Goal: Use online tool/utility: Utilize a website feature to perform a specific function

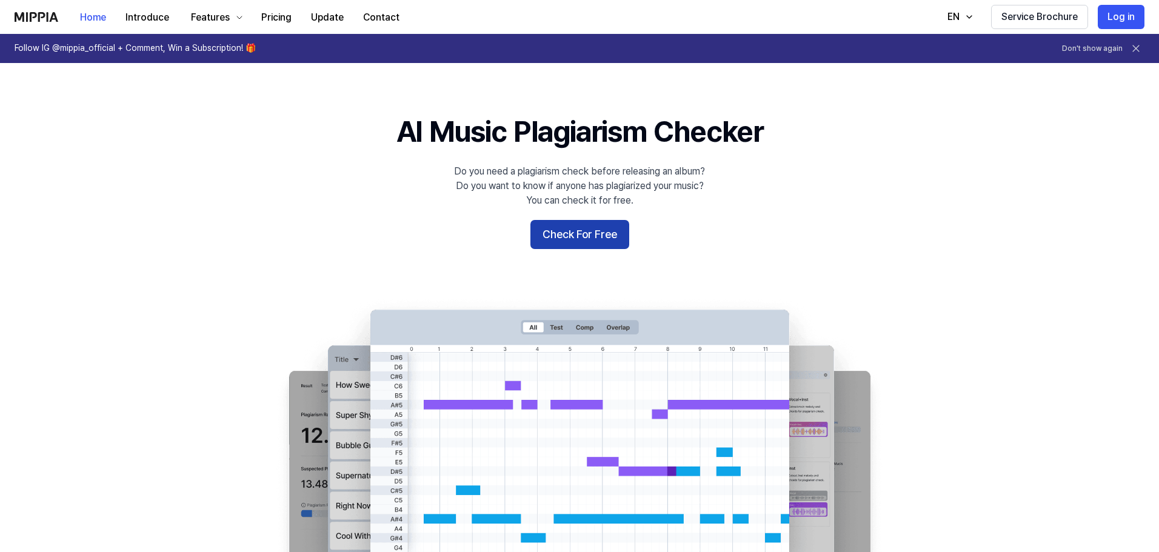
click at [589, 242] on button "Check For Free" at bounding box center [579, 234] width 99 height 29
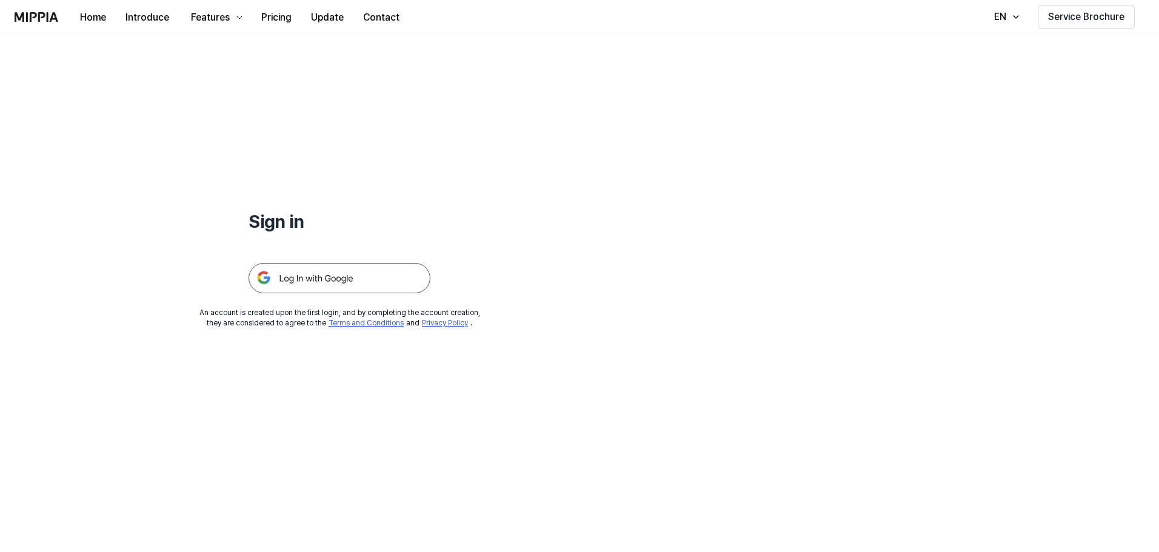
click at [367, 275] on img at bounding box center [340, 278] width 182 height 30
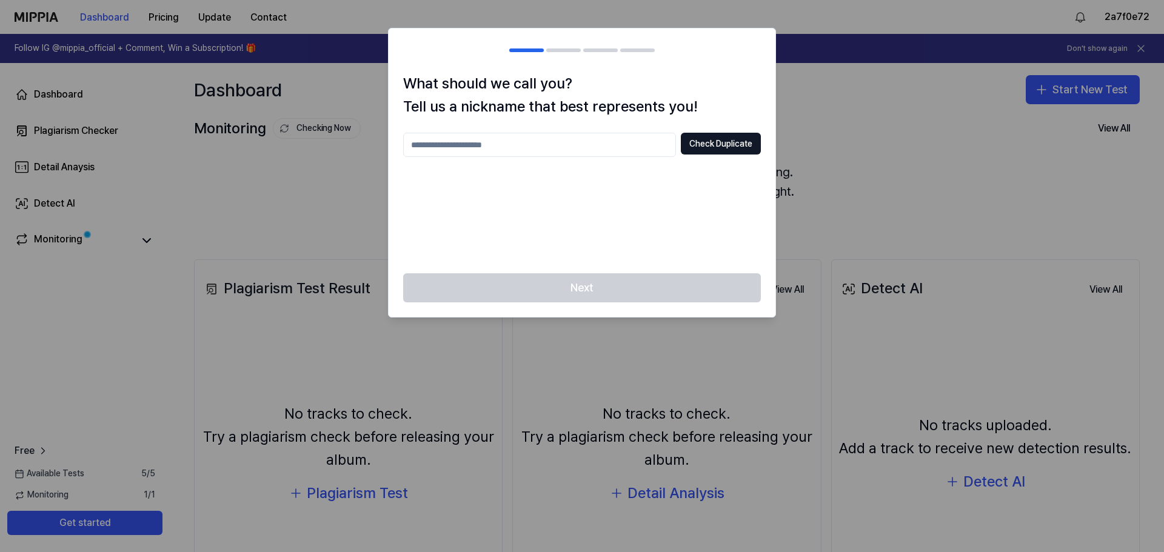
click at [871, 116] on div at bounding box center [582, 276] width 1164 height 552
click at [587, 136] on input "text" at bounding box center [539, 145] width 273 height 24
type input "*"
click at [723, 146] on button "Check Duplicate" at bounding box center [721, 144] width 80 height 22
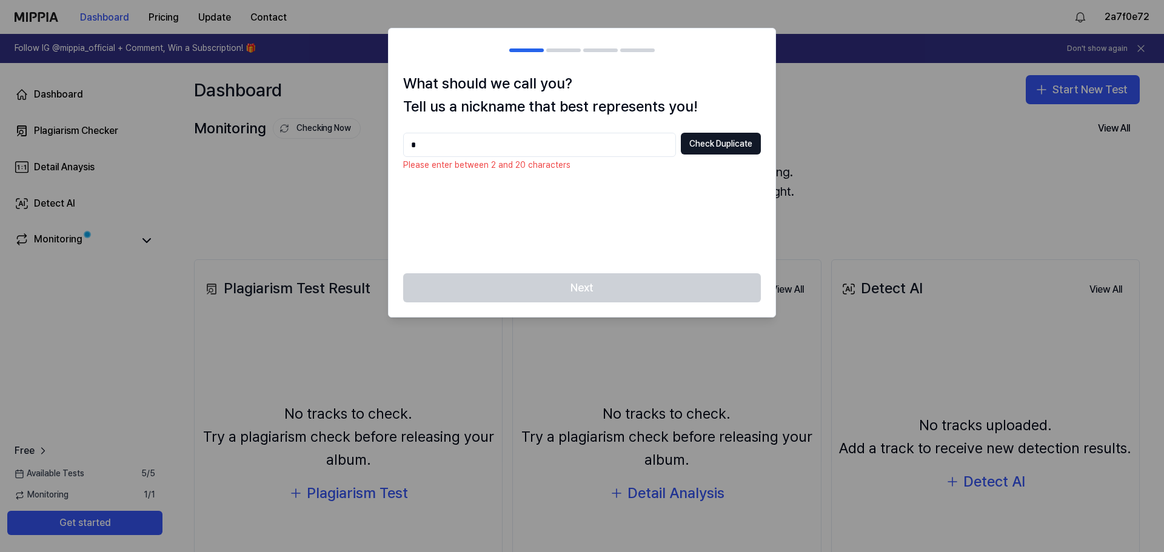
click at [464, 135] on input "*" at bounding box center [539, 145] width 273 height 24
click at [718, 149] on button "Check Duplicate" at bounding box center [721, 144] width 80 height 22
click at [440, 142] on input "***" at bounding box center [539, 145] width 273 height 24
type input "*"
type input "******"
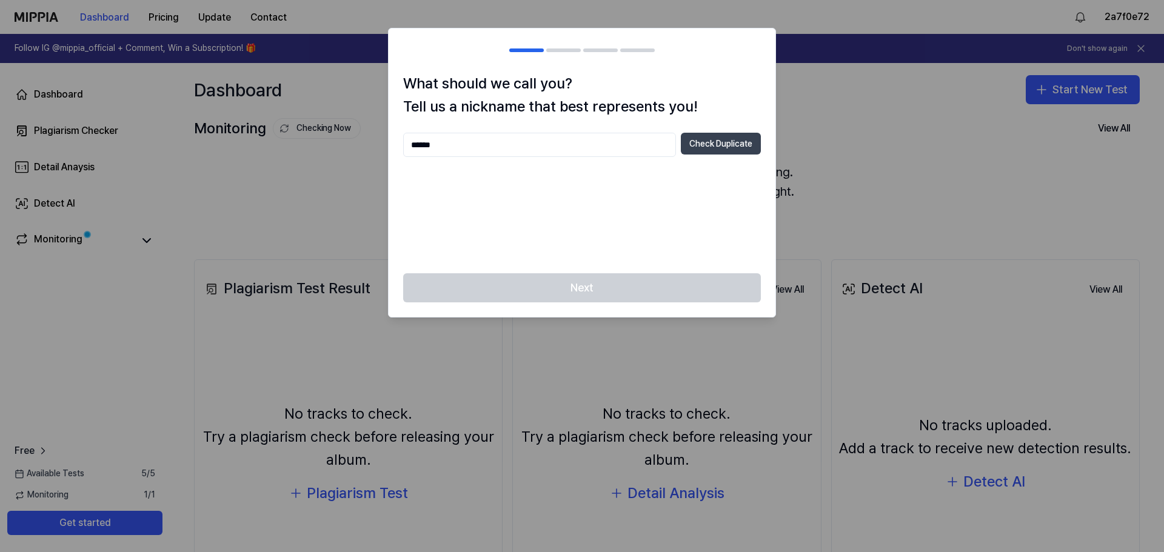
click at [709, 141] on button "Check Duplicate" at bounding box center [721, 144] width 80 height 22
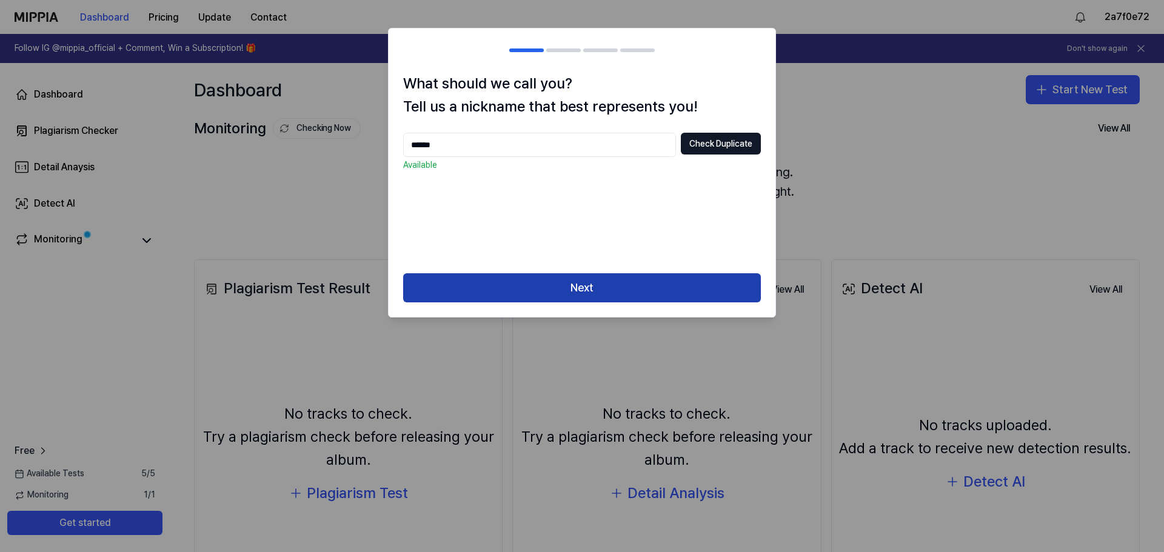
click at [602, 288] on button "Next" at bounding box center [582, 287] width 358 height 29
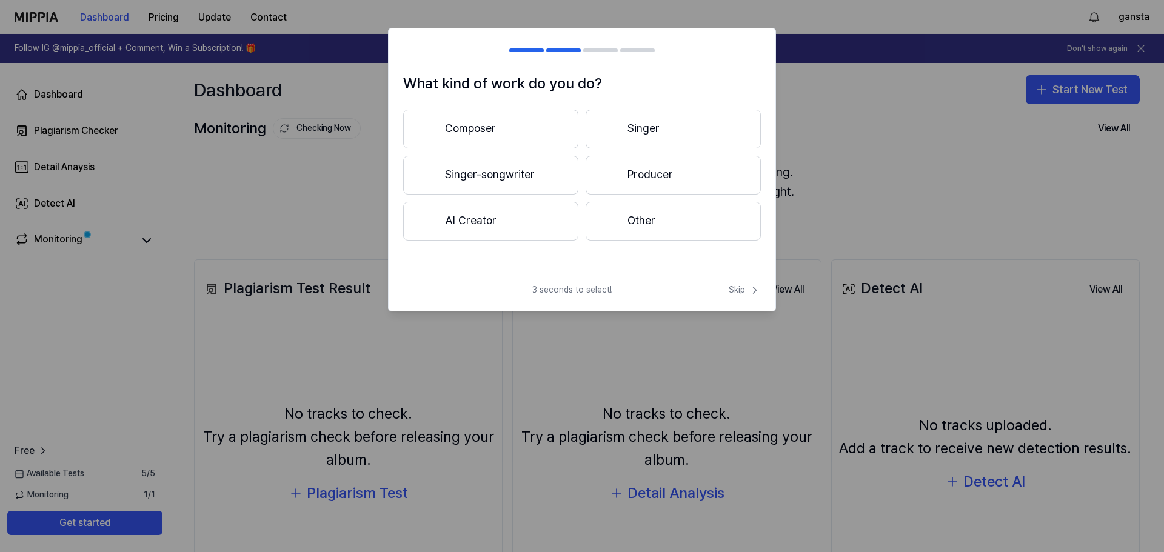
drag, startPoint x: 506, startPoint y: 172, endPoint x: 500, endPoint y: 196, distance: 25.0
click at [500, 196] on div "Composer Singer Singer-songwriter Producer AI Creator Other" at bounding box center [582, 175] width 358 height 131
click at [490, 219] on button "AI Creator" at bounding box center [490, 221] width 175 height 39
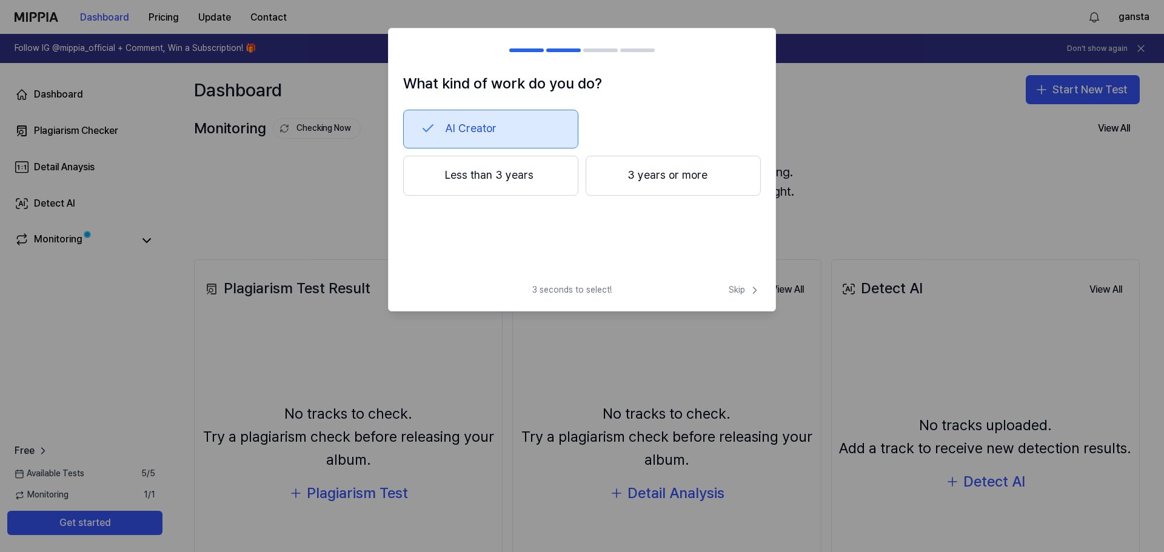
click at [498, 176] on button "Less than 3 years" at bounding box center [490, 176] width 175 height 40
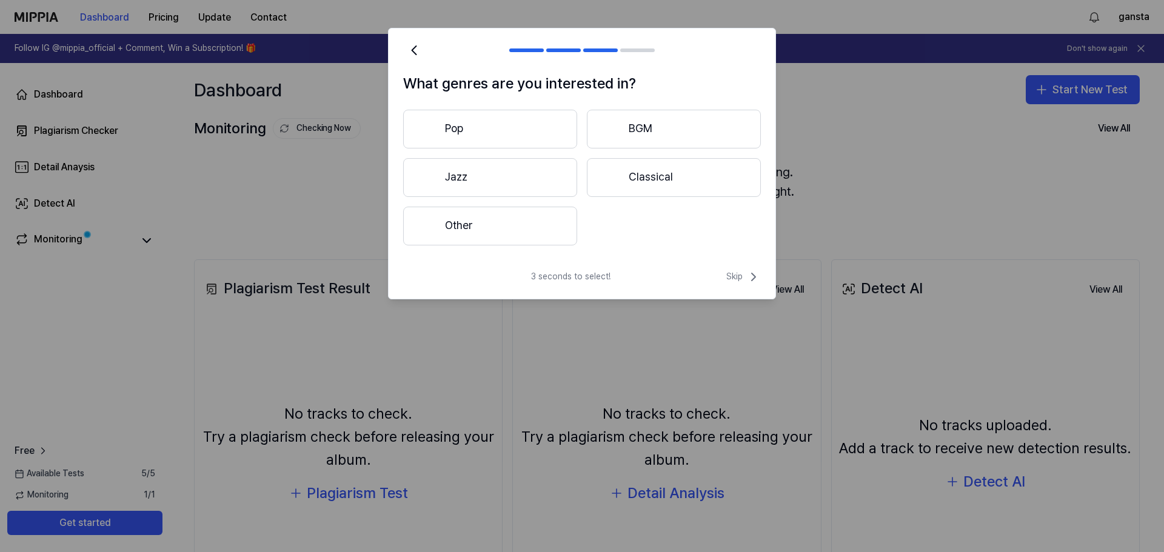
click at [493, 132] on button "Pop" at bounding box center [490, 129] width 174 height 39
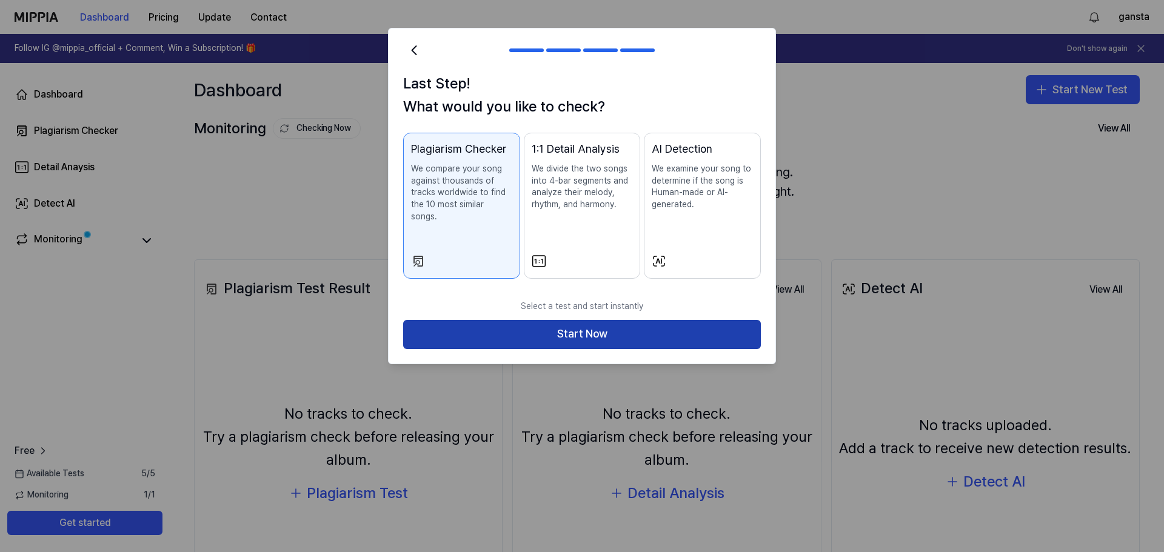
click at [560, 321] on button "Start Now" at bounding box center [582, 334] width 358 height 29
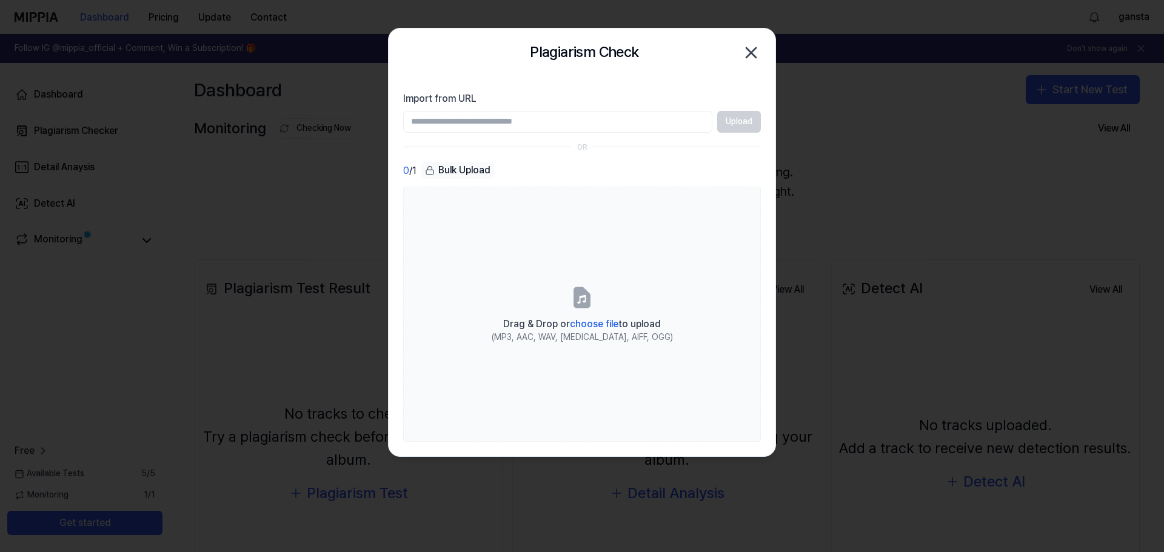
click at [553, 121] on input "Import from URL" at bounding box center [557, 122] width 309 height 22
paste input "**********"
type input "**********"
click at [732, 119] on button "Upload" at bounding box center [739, 122] width 44 height 22
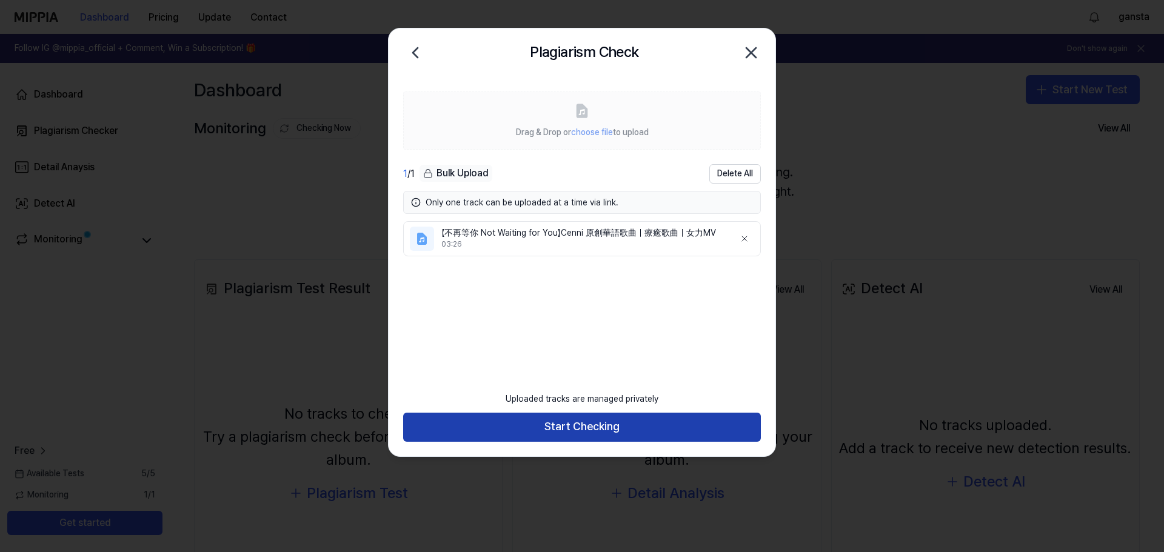
click at [598, 426] on button "Start Checking" at bounding box center [582, 427] width 358 height 29
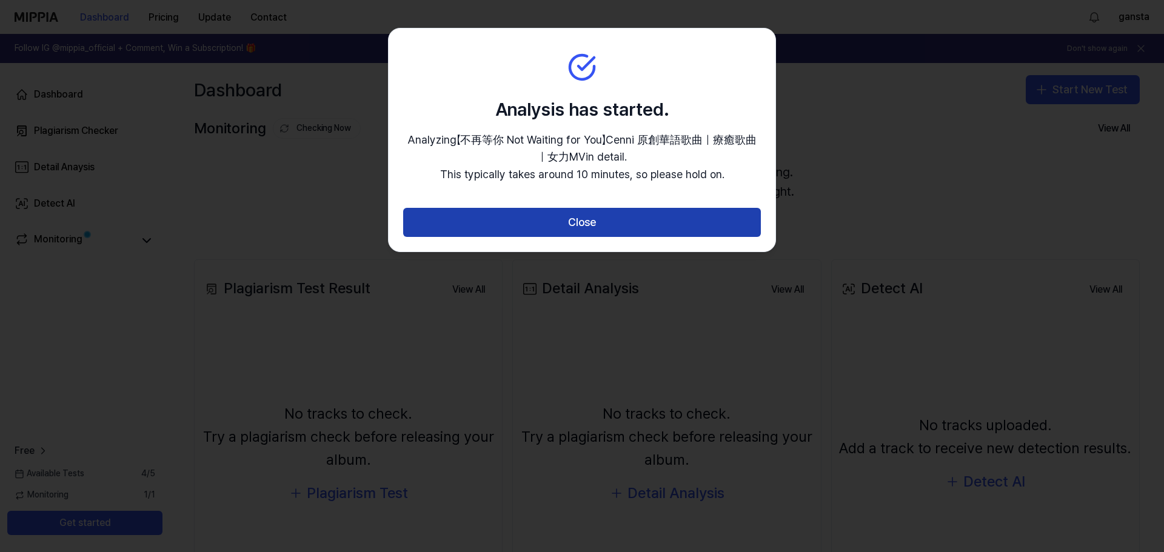
click at [600, 224] on button "Close" at bounding box center [582, 222] width 358 height 29
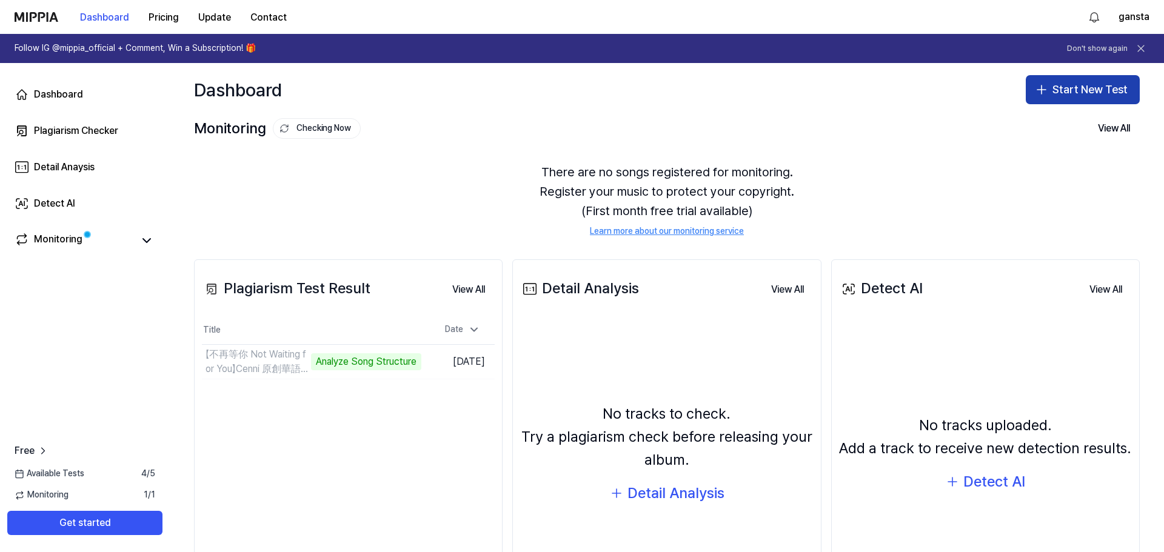
drag, startPoint x: 1062, startPoint y: 89, endPoint x: 1055, endPoint y: 90, distance: 6.2
click at [1060, 89] on button "Start New Test" at bounding box center [1083, 89] width 114 height 29
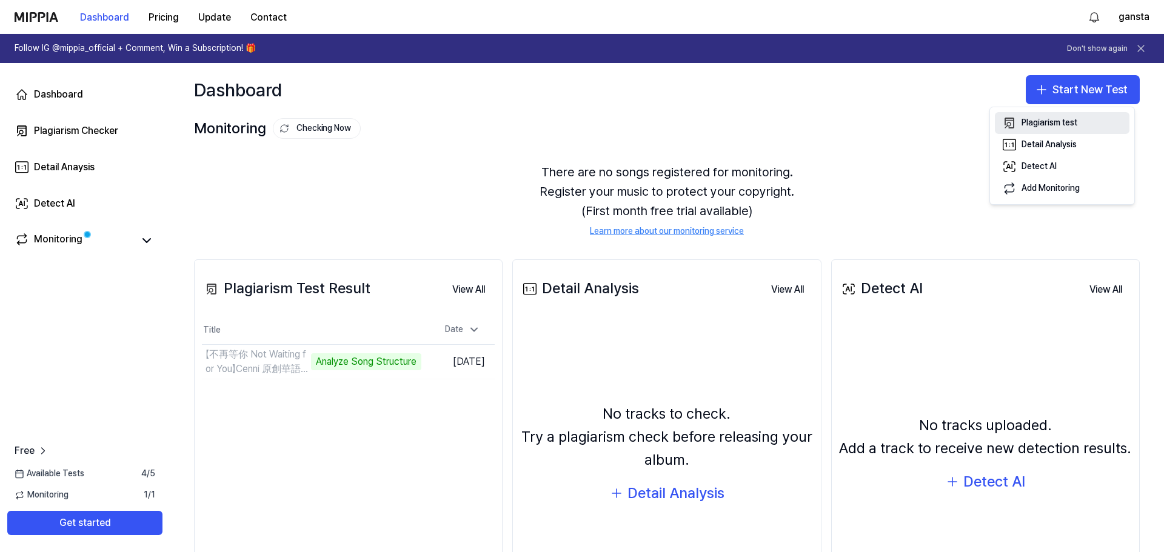
click at [1020, 121] on button "Plagiarism test" at bounding box center [1062, 123] width 135 height 22
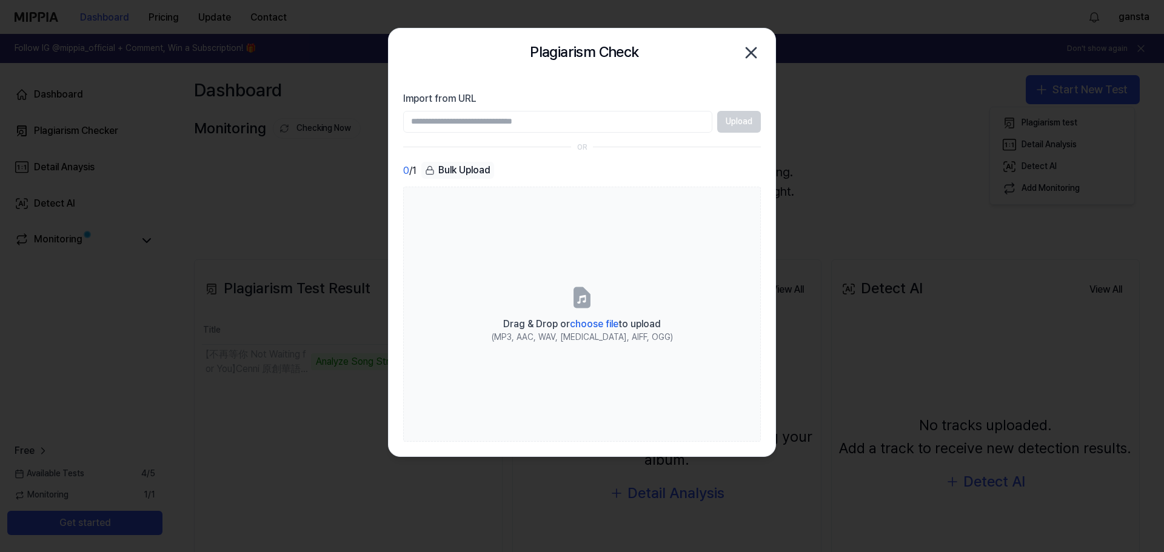
click at [541, 121] on input "Import from URL" at bounding box center [557, 122] width 309 height 22
type input "**********"
click at [741, 119] on button "Upload" at bounding box center [739, 122] width 44 height 22
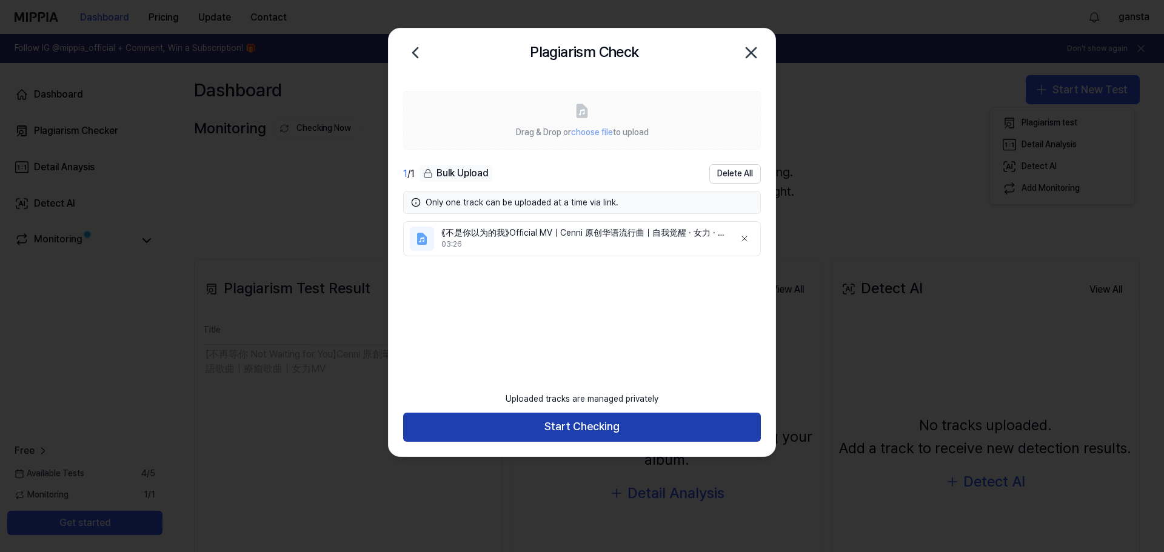
click at [609, 420] on button "Start Checking" at bounding box center [582, 427] width 358 height 29
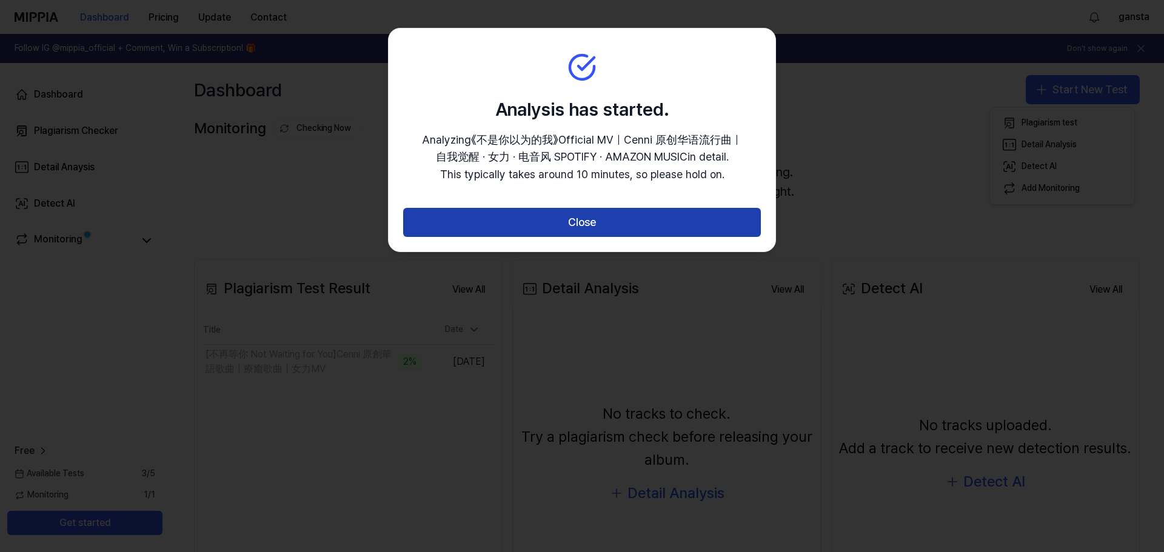
click at [582, 224] on button "Close" at bounding box center [582, 222] width 358 height 29
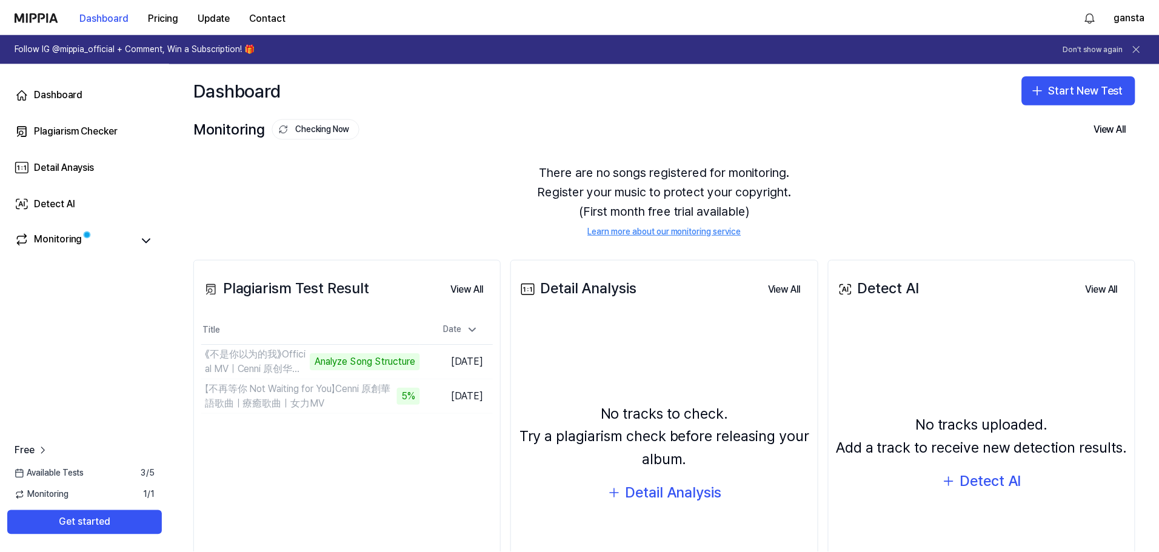
scroll to position [103, 0]
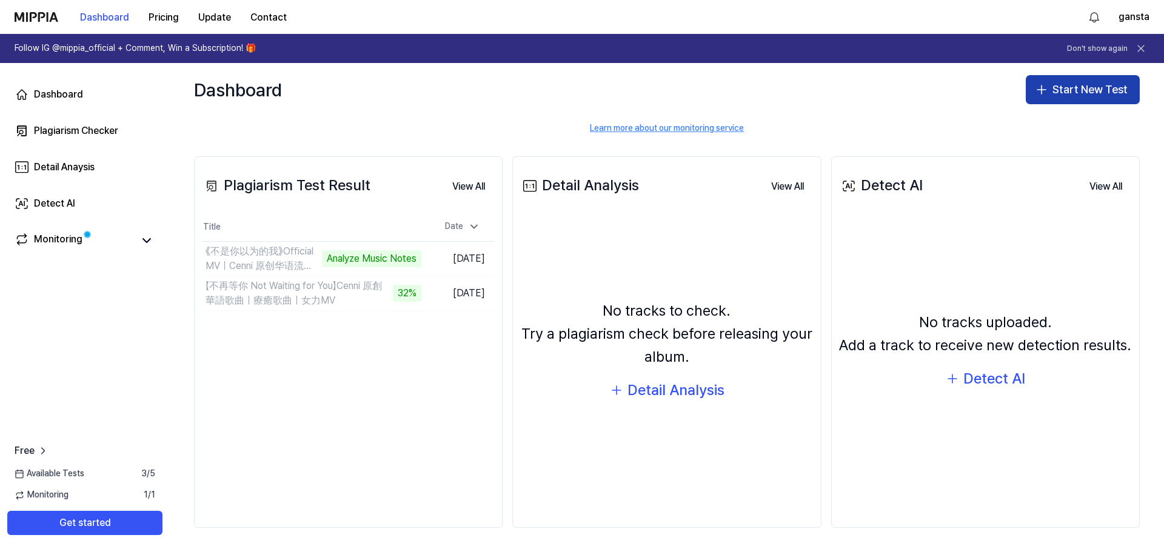
click at [1054, 87] on button "Start New Test" at bounding box center [1083, 89] width 114 height 29
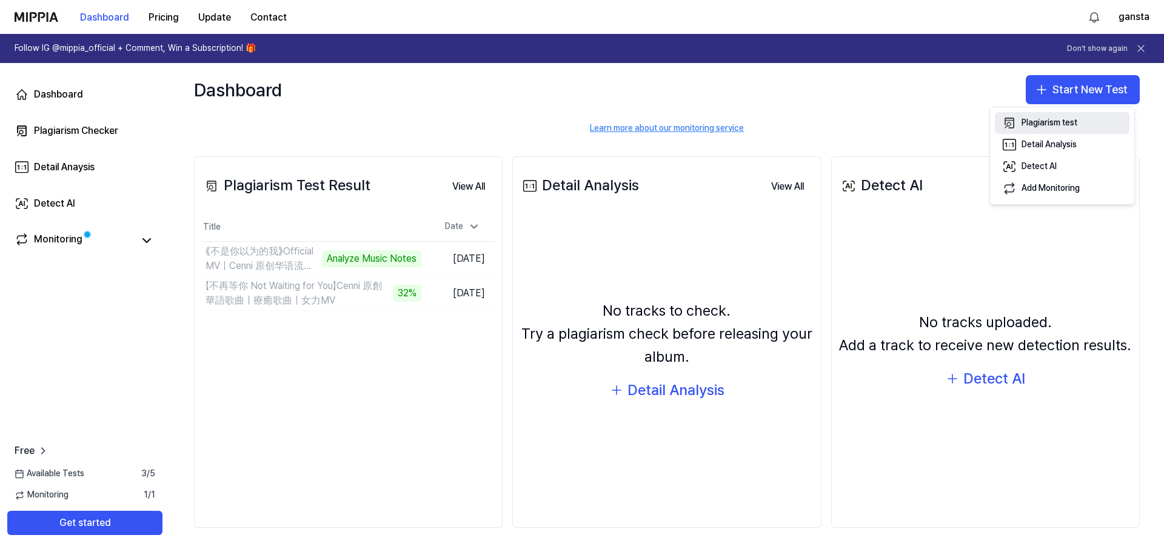
click at [1014, 125] on icon "button" at bounding box center [1009, 123] width 15 height 15
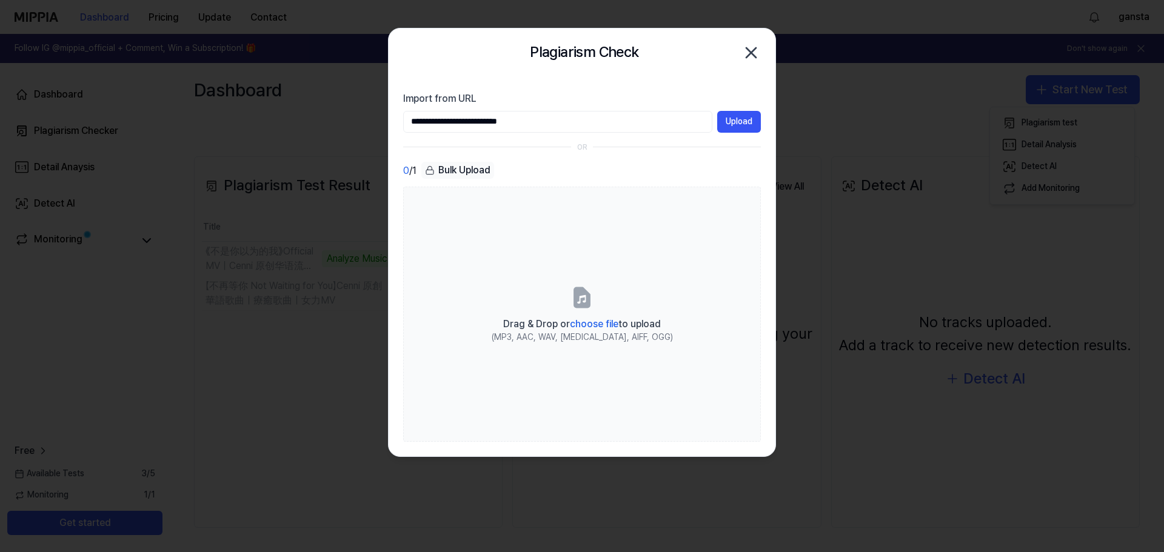
type input "**********"
click at [750, 51] on icon "button" at bounding box center [751, 53] width 10 height 10
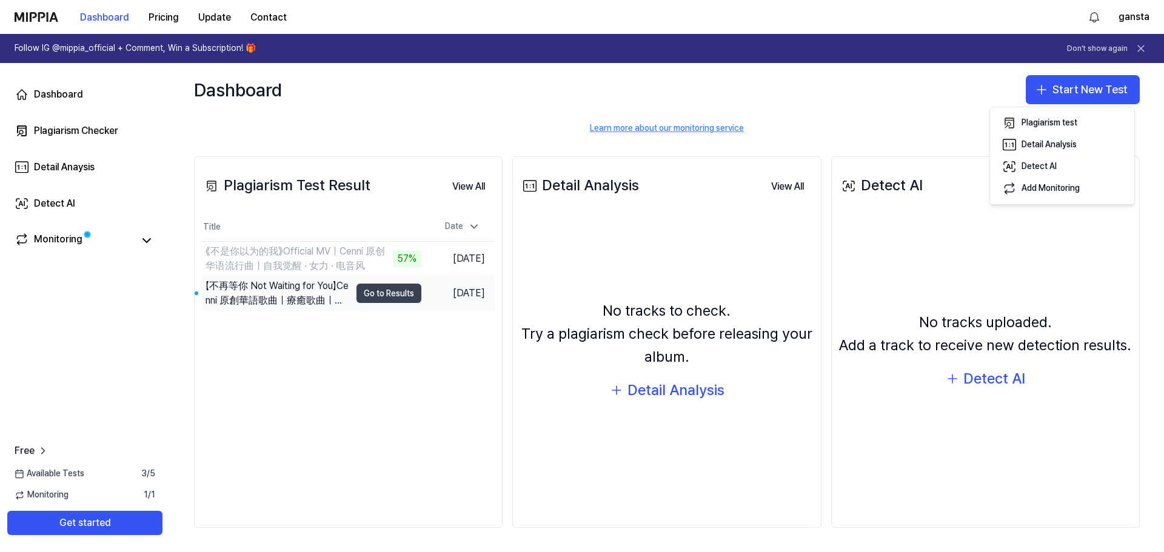
click at [387, 290] on button "Go to Results" at bounding box center [388, 293] width 65 height 19
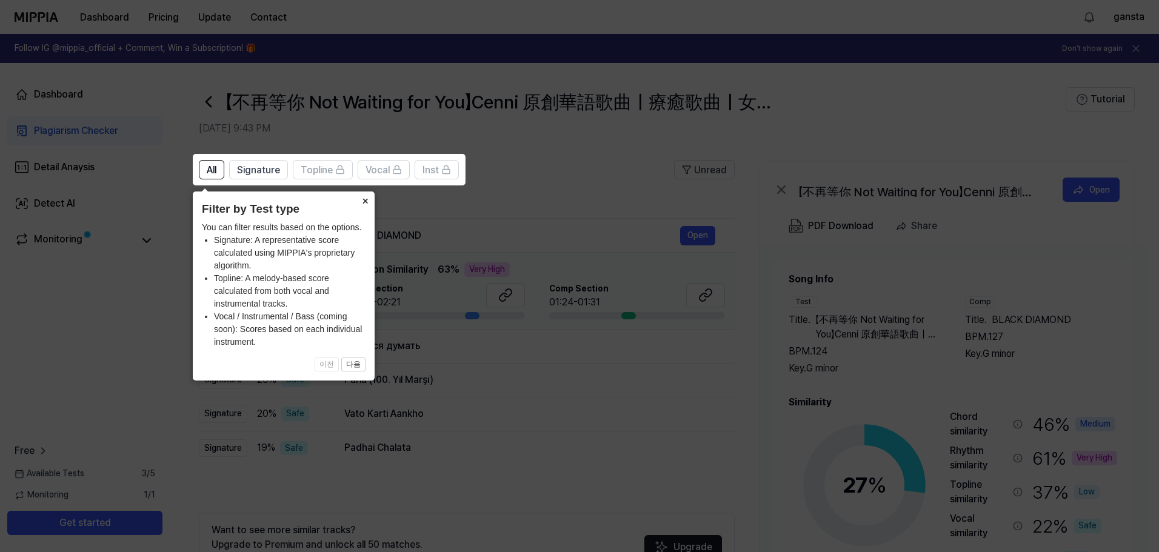
click at [366, 202] on button "×" at bounding box center [364, 200] width 19 height 17
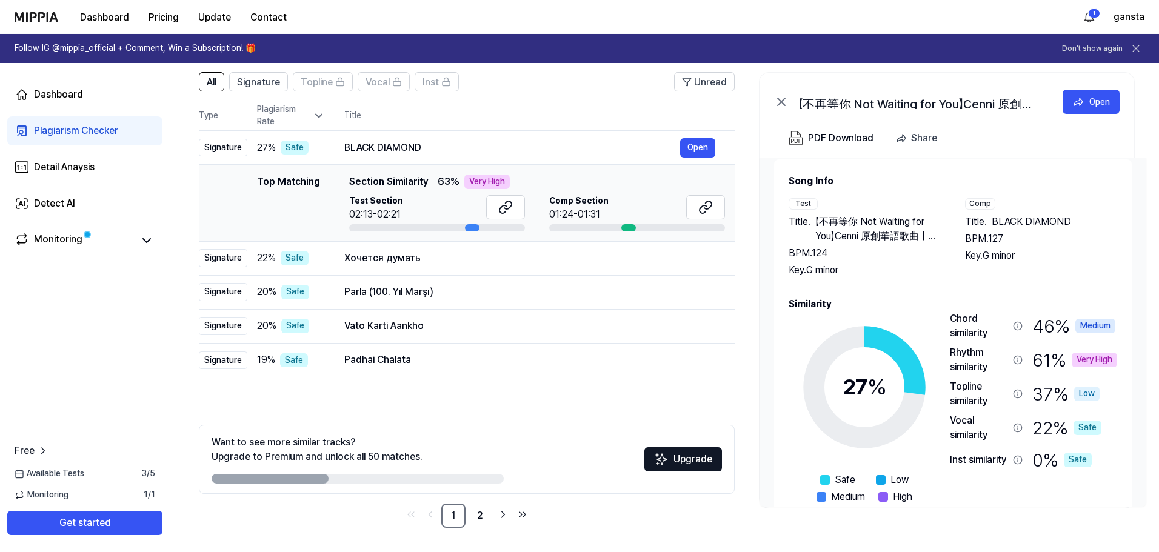
scroll to position [0, 0]
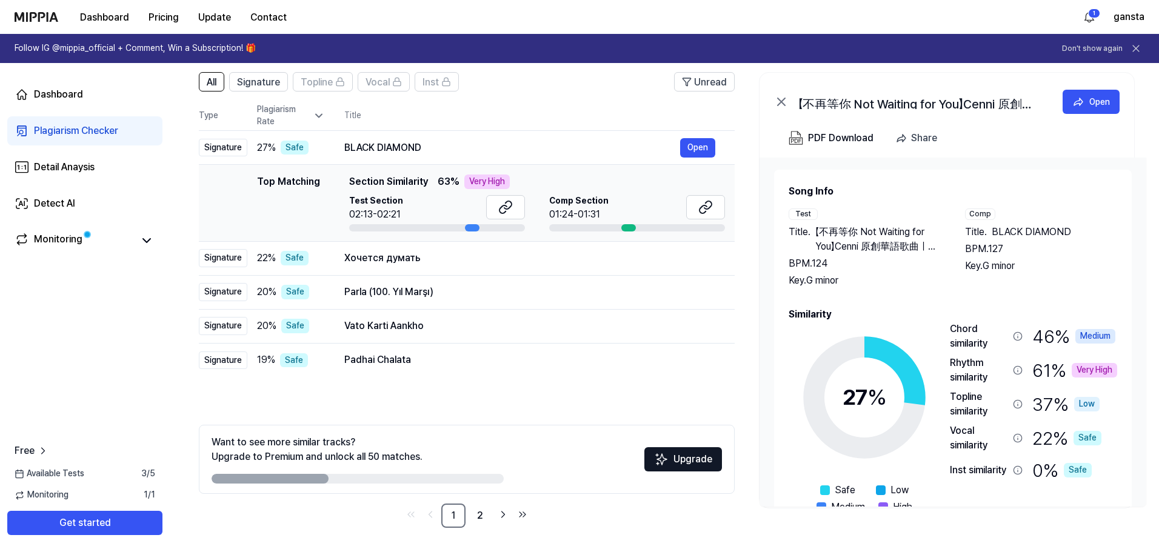
drag, startPoint x: 993, startPoint y: 232, endPoint x: 1049, endPoint y: 232, distance: 56.4
click at [1049, 232] on span "BLACK DIAMOND" at bounding box center [1031, 232] width 79 height 15
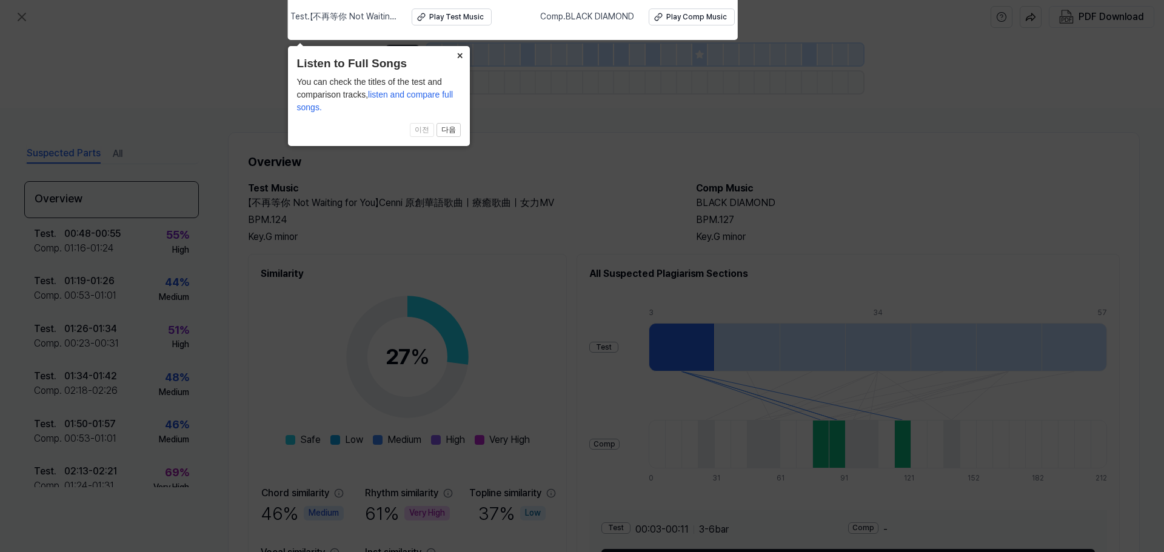
click at [461, 54] on button "×" at bounding box center [459, 54] width 19 height 17
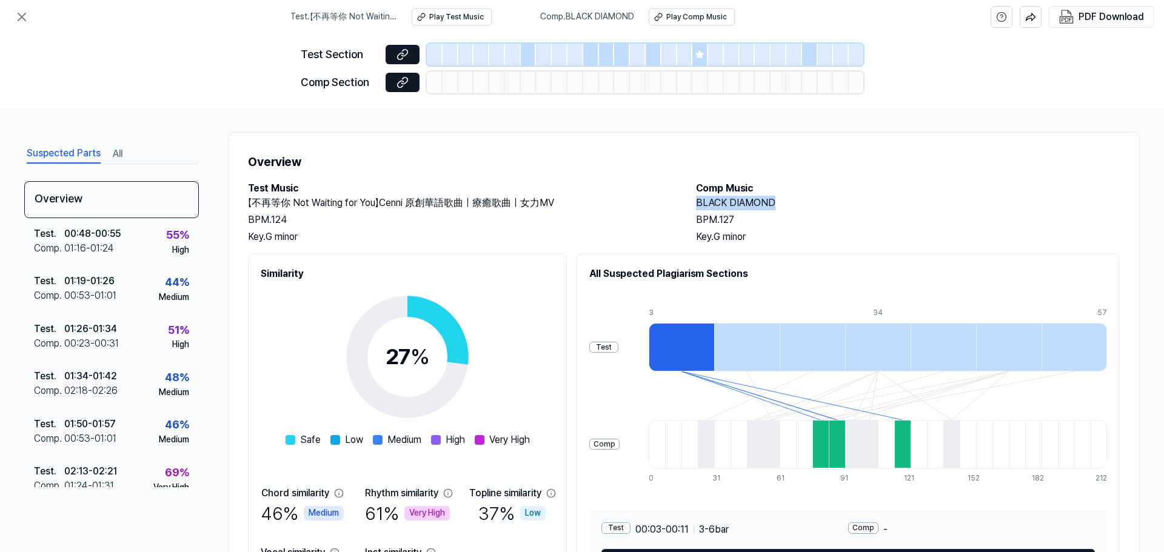
drag, startPoint x: 792, startPoint y: 203, endPoint x: 691, endPoint y: 200, distance: 101.9
click at [691, 200] on div "Test Music 【不再等你 Not Waiting for You】Cenni 原創華語歌曲｜療癒歌曲｜女力MV BPM. 124 Key. G min…" at bounding box center [684, 212] width 872 height 63
click at [972, 212] on div "BLACK DIAMOND BPM. 127 Key. G minor" at bounding box center [908, 220] width 424 height 48
click at [22, 15] on icon at bounding box center [22, 17] width 15 height 15
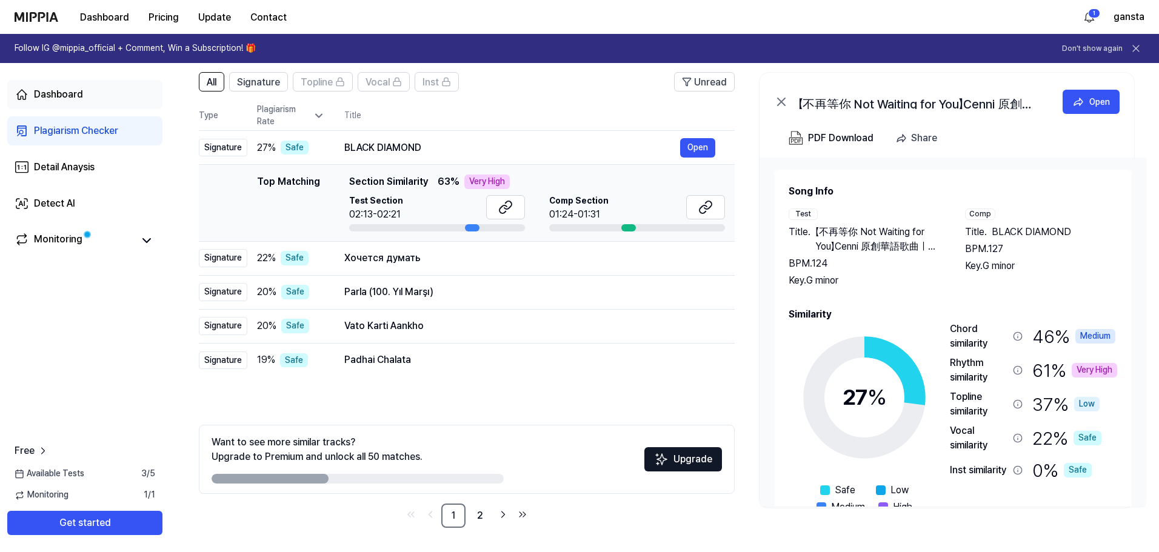
click at [73, 90] on div "Dashboard" at bounding box center [58, 94] width 49 height 15
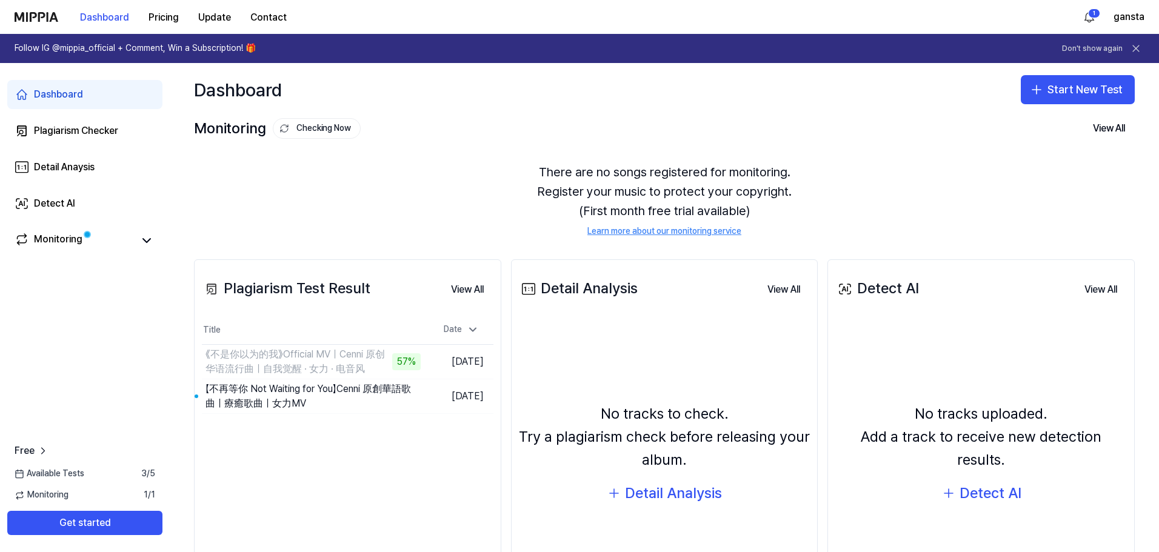
scroll to position [0, 0]
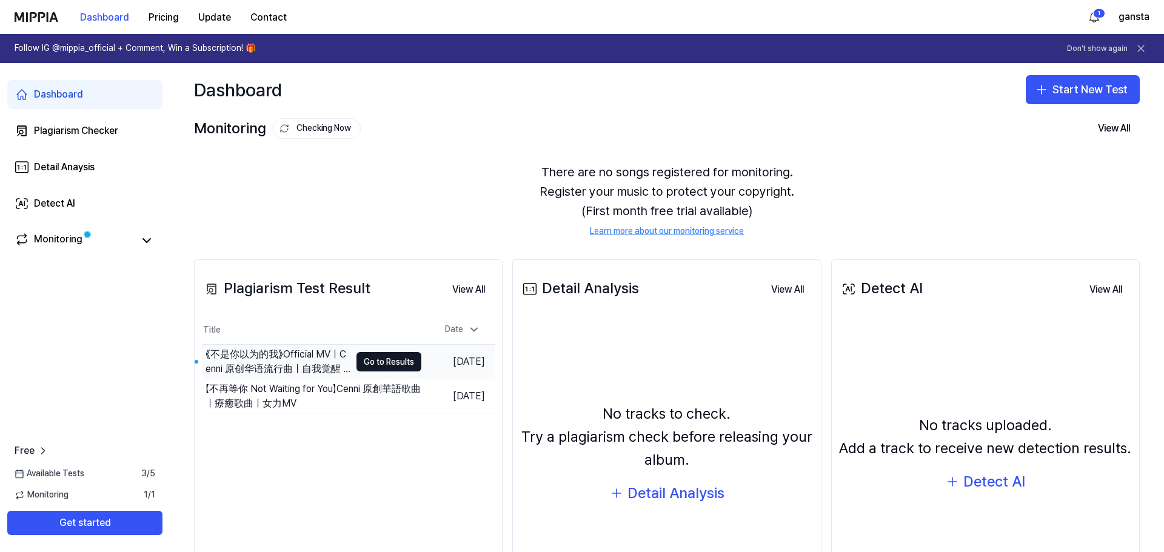
click at [333, 353] on div "《不是你以为的我》Official MV｜Cenni 原创华语流行曲｜自我觉醒 · 女力 · 电音风" at bounding box center [278, 361] width 145 height 29
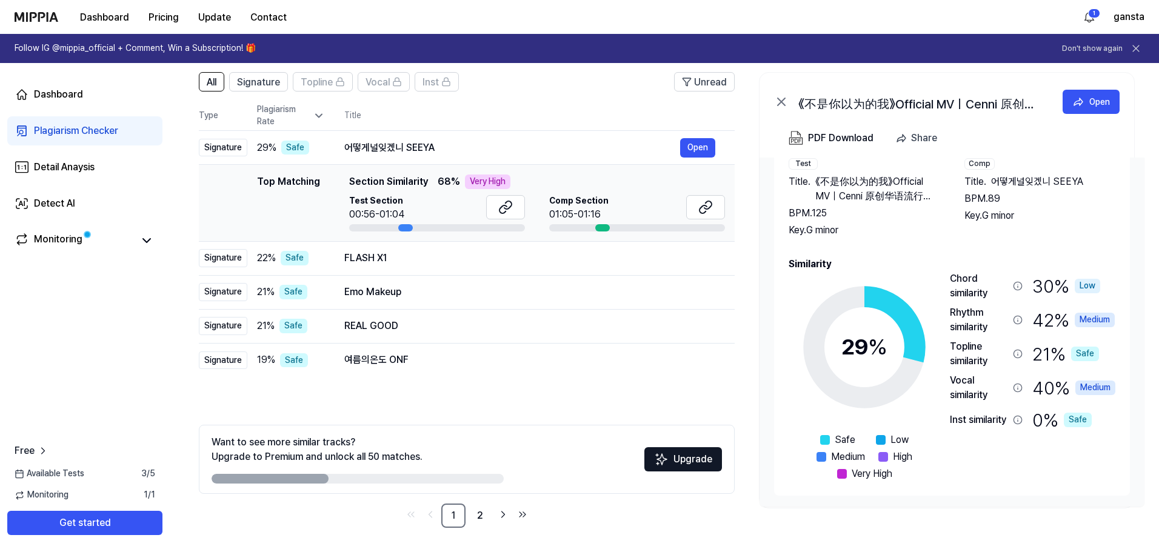
scroll to position [52, 0]
